Goal: Information Seeking & Learning: Learn about a topic

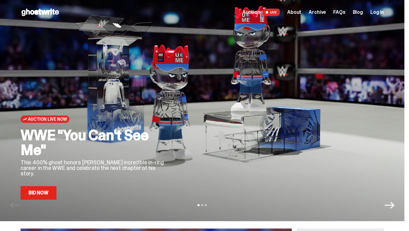
click at [37, 190] on link "Bid Now" at bounding box center [39, 193] width 36 height 14
click at [324, 14] on span "Archive" at bounding box center [317, 12] width 17 height 5
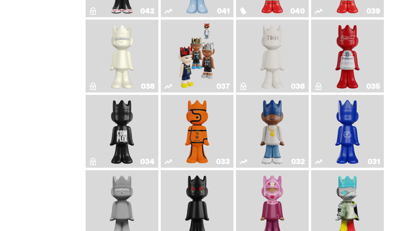
scroll to position [490, 0]
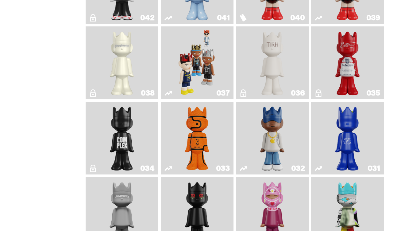
click at [285, 147] on img "Swingman" at bounding box center [272, 138] width 38 height 68
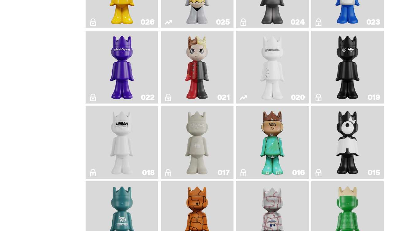
scroll to position [1090, 0]
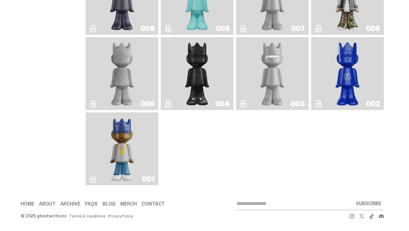
click at [130, 141] on img "Eastside Golf" at bounding box center [122, 149] width 29 height 68
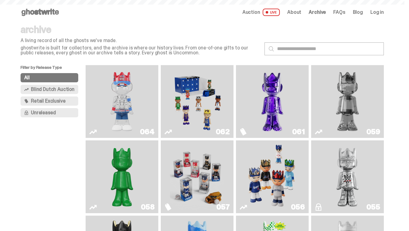
scroll to position [1090, 0]
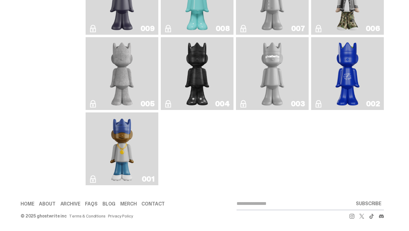
click at [136, 153] on img "Eastside Golf" at bounding box center [122, 149] width 29 height 68
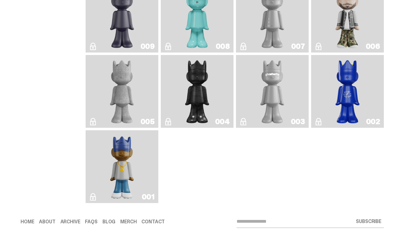
scroll to position [1060, 0]
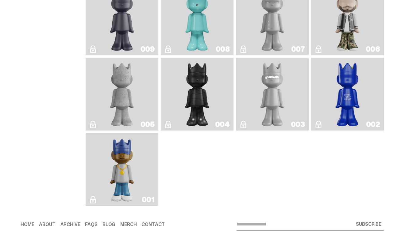
click at [268, 88] on img "ghostwriter" at bounding box center [272, 94] width 29 height 68
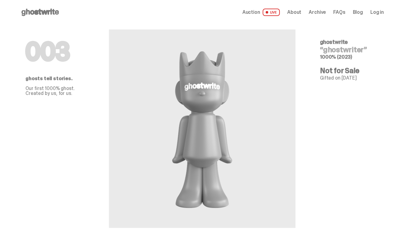
scroll to position [1060, 0]
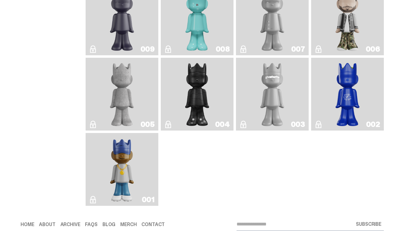
click at [117, 93] on img "Concrete" at bounding box center [121, 94] width 29 height 68
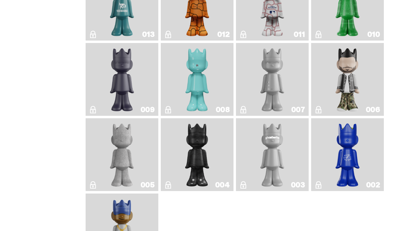
scroll to position [994, 0]
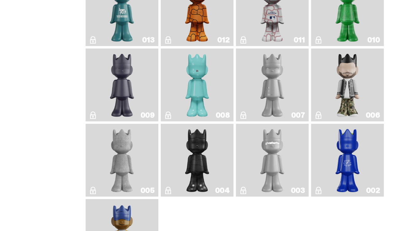
click at [271, 83] on img "ghost repose" at bounding box center [272, 85] width 29 height 68
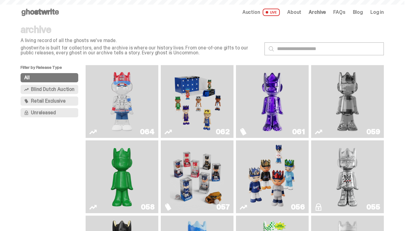
scroll to position [994, 0]
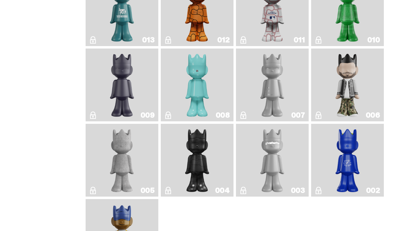
click at [125, 84] on img "Zero Bond" at bounding box center [121, 85] width 29 height 68
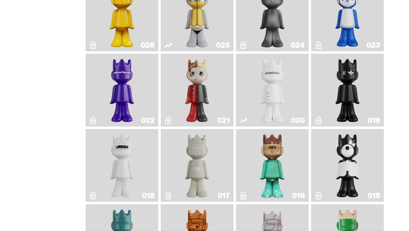
scroll to position [765, 0]
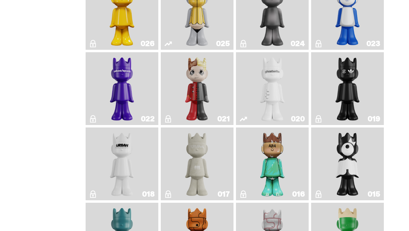
click at [261, 90] on img "ghost" at bounding box center [272, 89] width 38 height 68
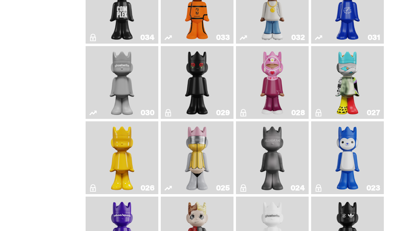
scroll to position [621, 0]
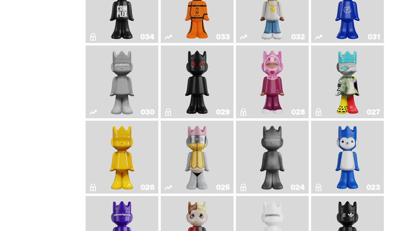
click at [126, 82] on img "One" at bounding box center [122, 82] width 38 height 68
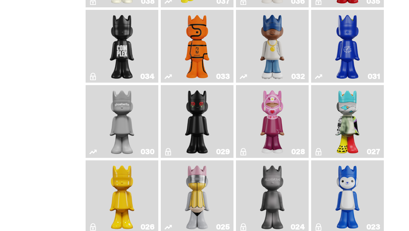
scroll to position [546, 0]
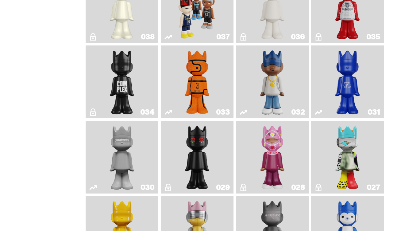
click at [211, 2] on img "Game Face (2024)" at bounding box center [197, 7] width 38 height 68
